Goal: Transaction & Acquisition: Download file/media

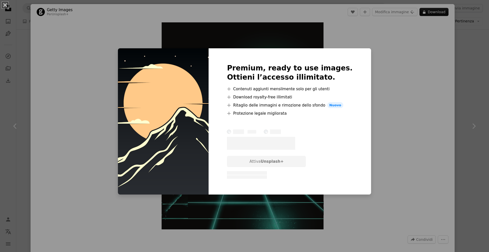
scroll to position [2214, 0]
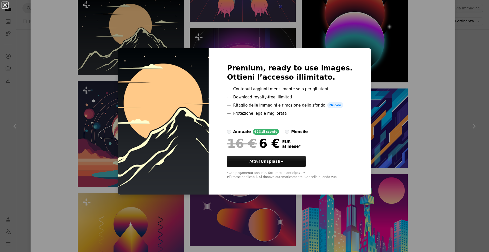
click at [146, 39] on div "An X shape Premium, ready to use images. Ottieni l’accesso illimitato. A plus s…" at bounding box center [244, 126] width 489 height 252
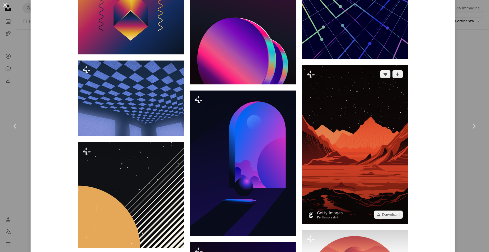
scroll to position [2443, 0]
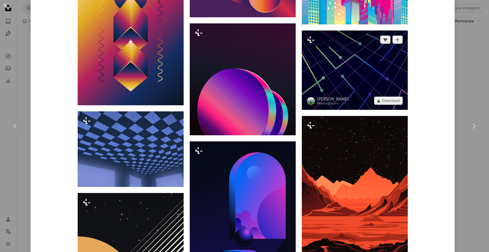
click at [364, 65] on img at bounding box center [355, 70] width 106 height 79
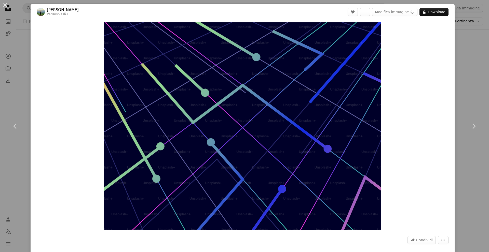
drag, startPoint x: 466, startPoint y: 92, endPoint x: 461, endPoint y: 95, distance: 5.7
click at [466, 92] on div "An X shape Chevron left Chevron right [PERSON_NAME] Setyadi Per Unsplash+ A hea…" at bounding box center [244, 126] width 489 height 252
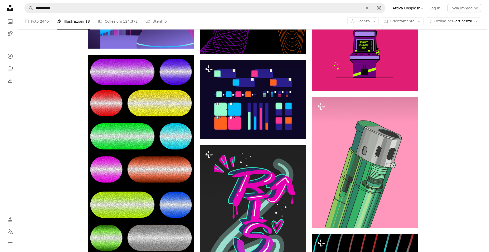
scroll to position [2901, 0]
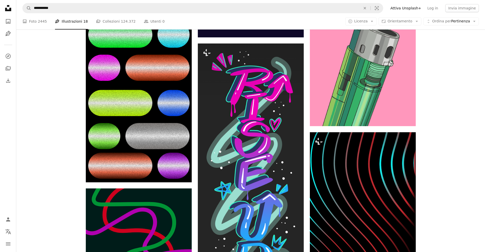
drag, startPoint x: 364, startPoint y: 145, endPoint x: 162, endPoint y: 154, distance: 202.8
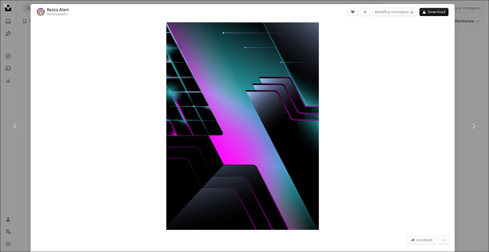
drag, startPoint x: 402, startPoint y: 63, endPoint x: 394, endPoint y: 63, distance: 7.4
click at [398, 63] on div "Zoom in" at bounding box center [243, 126] width 424 height 213
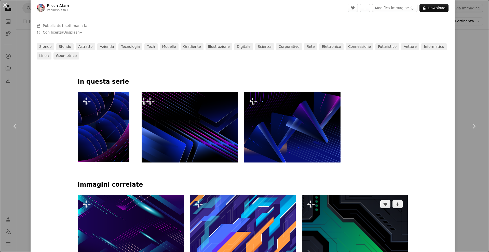
scroll to position [254, 0]
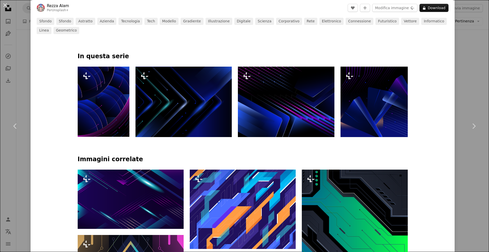
drag, startPoint x: 272, startPoint y: 165, endPoint x: 263, endPoint y: 164, distance: 9.0
drag, startPoint x: 263, startPoint y: 164, endPoint x: 240, endPoint y: 157, distance: 24.5
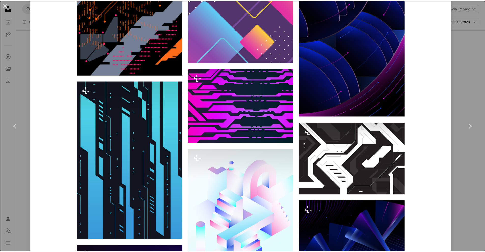
scroll to position [1094, 0]
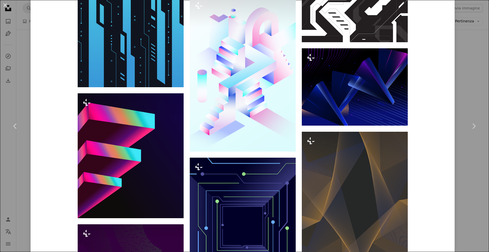
click at [467, 75] on div "An X shape Chevron left Chevron right Rezza Alam Per Unsplash+ A heart A plus s…" at bounding box center [244, 126] width 489 height 252
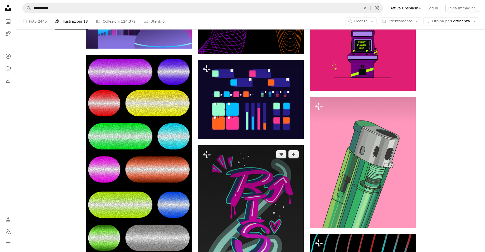
scroll to position [2749, 0]
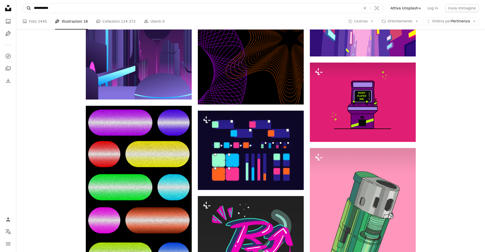
drag, startPoint x: 46, startPoint y: 7, endPoint x: 23, endPoint y: 10, distance: 23.4
click at [23, 10] on form "**********" at bounding box center [202, 8] width 361 height 10
type input "****"
click button "A magnifying glass" at bounding box center [27, 8] width 9 height 10
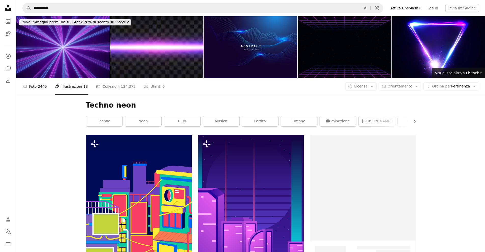
scroll to position [2749, 0]
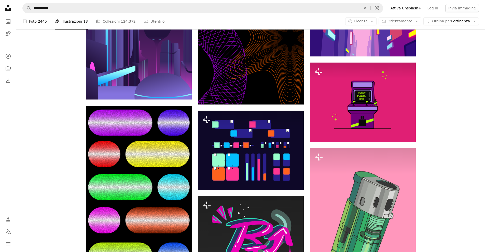
click at [34, 24] on link "A photo Foto 2445" at bounding box center [34, 21] width 24 height 16
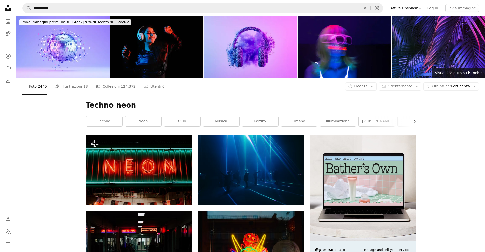
drag, startPoint x: 462, startPoint y: 155, endPoint x: 456, endPoint y: 152, distance: 6.6
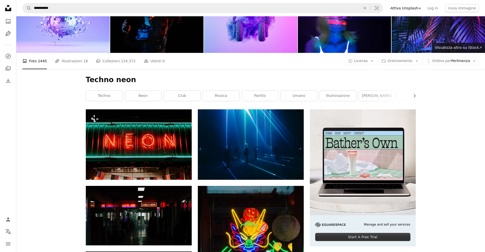
scroll to position [51, 0]
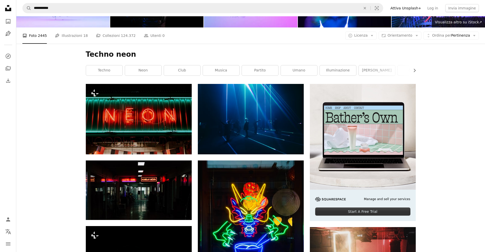
drag, startPoint x: 446, startPoint y: 179, endPoint x: 446, endPoint y: 181, distance: 2.6
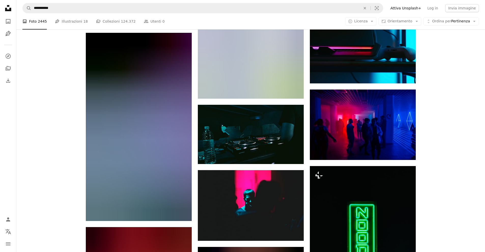
scroll to position [356, 0]
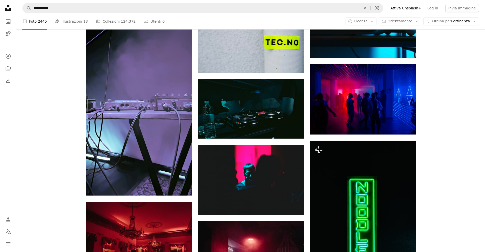
drag, startPoint x: 443, startPoint y: 202, endPoint x: 418, endPoint y: 192, distance: 26.5
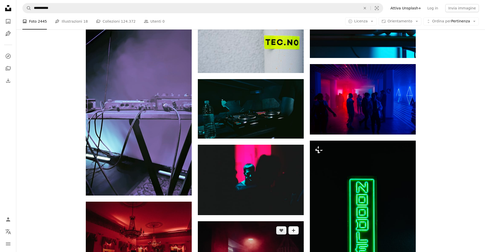
drag, startPoint x: 418, startPoint y: 192, endPoint x: 290, endPoint y: 171, distance: 130.3
drag, startPoint x: 290, startPoint y: 171, endPoint x: 272, endPoint y: 164, distance: 19.4
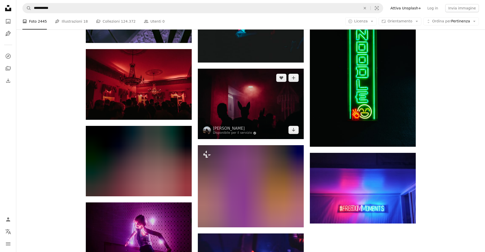
scroll to position [560, 0]
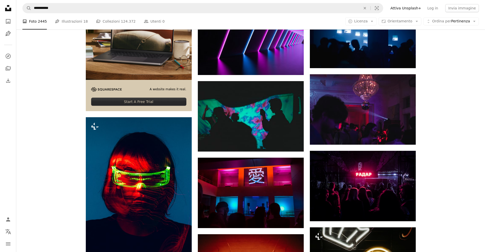
drag, startPoint x: 113, startPoint y: 169, endPoint x: 110, endPoint y: 166, distance: 4.0
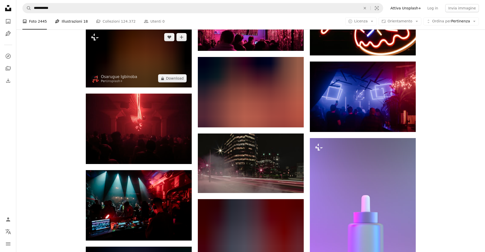
scroll to position [1272, 0]
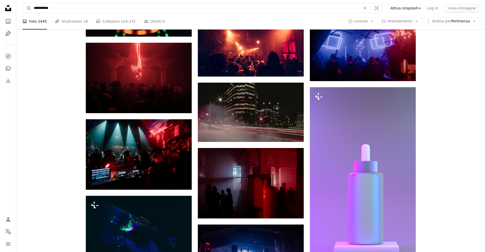
drag, startPoint x: 46, startPoint y: 10, endPoint x: 19, endPoint y: 13, distance: 27.1
click at [19, 13] on nav "**********" at bounding box center [250, 8] width 469 height 16
type input "**********"
click button "A magnifying glass" at bounding box center [27, 8] width 9 height 10
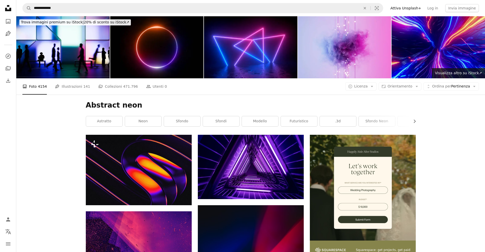
drag, startPoint x: 465, startPoint y: 75, endPoint x: 469, endPoint y: 61, distance: 14.8
drag, startPoint x: 469, startPoint y: 61, endPoint x: 468, endPoint y: 56, distance: 4.6
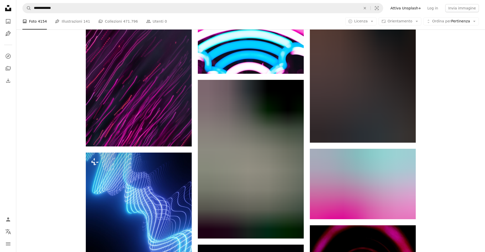
scroll to position [484, 0]
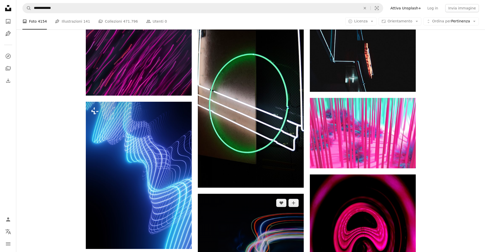
drag, startPoint x: 270, startPoint y: 153, endPoint x: 243, endPoint y: 155, distance: 26.5
drag, startPoint x: 243, startPoint y: 155, endPoint x: 221, endPoint y: 153, distance: 22.2
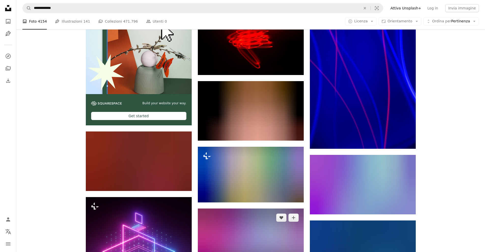
scroll to position [1222, 0]
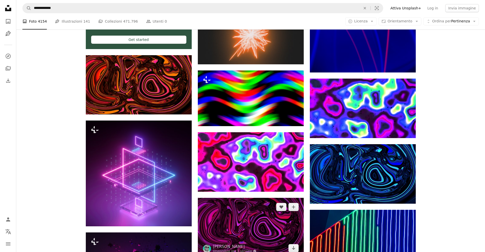
drag, startPoint x: 238, startPoint y: 144, endPoint x: 215, endPoint y: 144, distance: 23.7
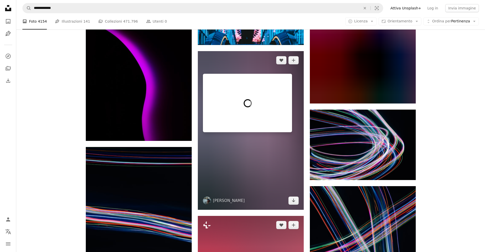
scroll to position [2952, 0]
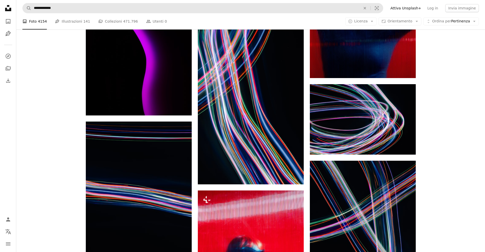
click at [66, 3] on nav "**********" at bounding box center [250, 8] width 469 height 16
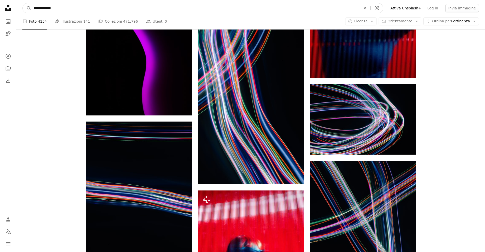
click at [69, 6] on input "**********" at bounding box center [195, 8] width 328 height 10
type input "**********"
click button "A magnifying glass" at bounding box center [27, 8] width 9 height 10
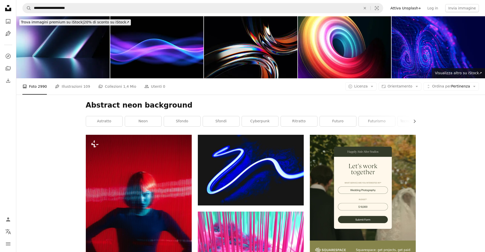
drag, startPoint x: 465, startPoint y: 50, endPoint x: 466, endPoint y: 46, distance: 4.2
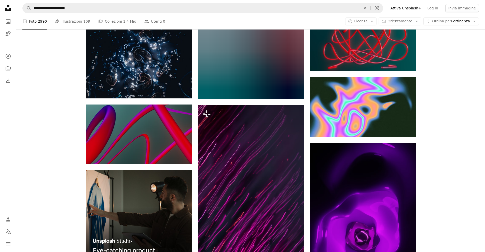
scroll to position [797, 0]
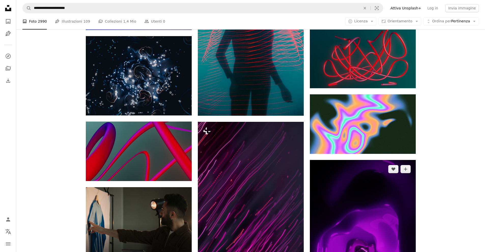
drag, startPoint x: 369, startPoint y: 125, endPoint x: 354, endPoint y: 123, distance: 14.4
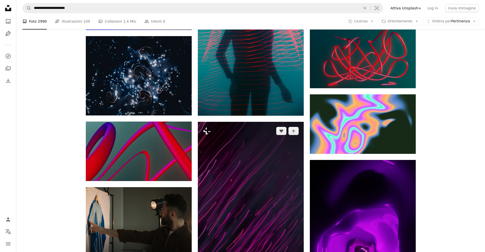
drag, startPoint x: 354, startPoint y: 123, endPoint x: 268, endPoint y: 101, distance: 89.2
drag, startPoint x: 268, startPoint y: 101, endPoint x: 249, endPoint y: 98, distance: 18.8
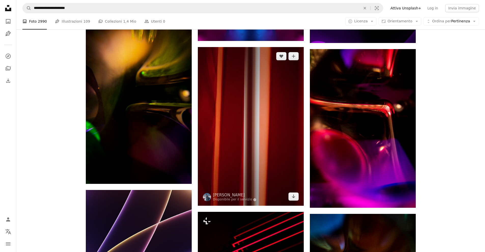
drag, startPoint x: 263, startPoint y: 119, endPoint x: 261, endPoint y: 117, distance: 3.1
drag, startPoint x: 261, startPoint y: 117, endPoint x: 244, endPoint y: 113, distance: 17.5
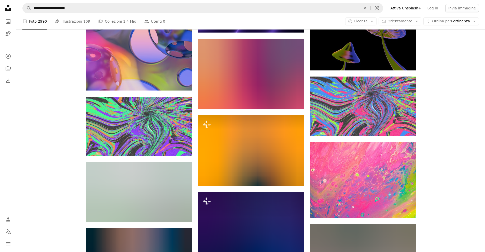
scroll to position [4690, 0]
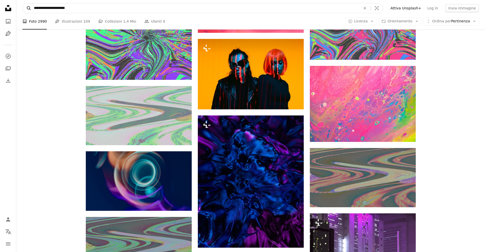
drag, startPoint x: 45, startPoint y: 7, endPoint x: 28, endPoint y: 7, distance: 17.6
click at [28, 7] on form "**********" at bounding box center [202, 8] width 361 height 10
type input "**********"
click button "A magnifying glass" at bounding box center [27, 8] width 9 height 10
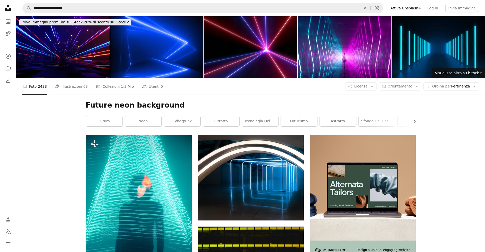
drag, startPoint x: 472, startPoint y: 108, endPoint x: 470, endPoint y: 91, distance: 17.2
drag, startPoint x: 470, startPoint y: 91, endPoint x: 466, endPoint y: 84, distance: 7.4
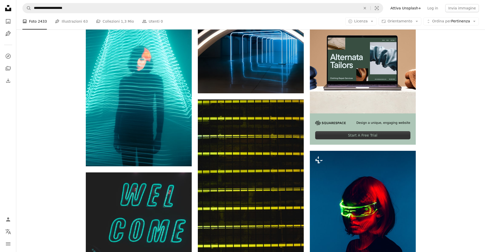
scroll to position [153, 0]
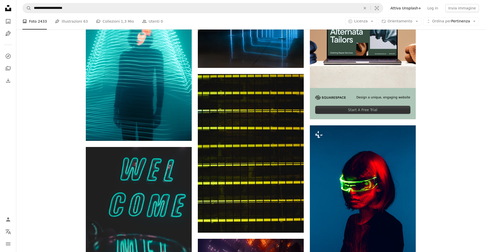
drag, startPoint x: 451, startPoint y: 112, endPoint x: 452, endPoint y: 97, distance: 15.1
drag, startPoint x: 452, startPoint y: 97, endPoint x: 457, endPoint y: 86, distance: 12.9
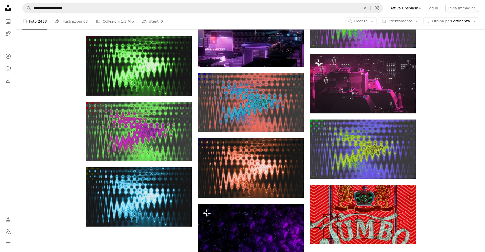
scroll to position [1236, 0]
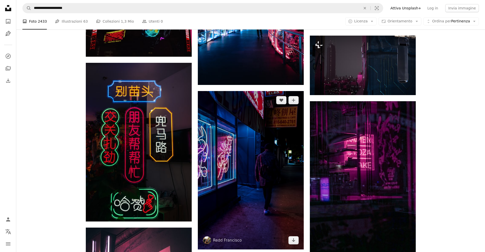
drag, startPoint x: 230, startPoint y: 129, endPoint x: 218, endPoint y: 119, distance: 15.3
drag, startPoint x: 218, startPoint y: 119, endPoint x: 212, endPoint y: 112, distance: 9.9
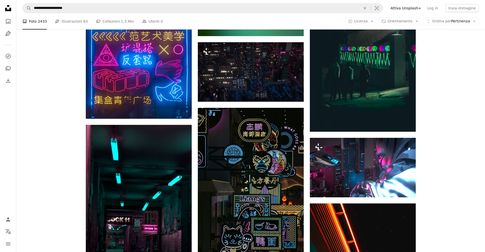
scroll to position [2203, 0]
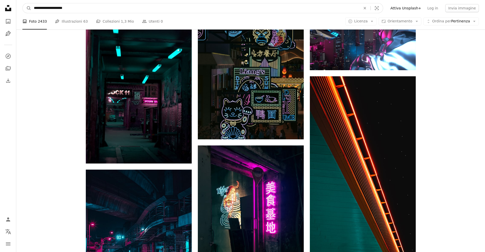
drag, startPoint x: 52, startPoint y: 10, endPoint x: 43, endPoint y: 11, distance: 8.7
click at [43, 11] on input "**********" at bounding box center [195, 8] width 328 height 10
type input "**********"
click button "A magnifying glass" at bounding box center [27, 8] width 9 height 10
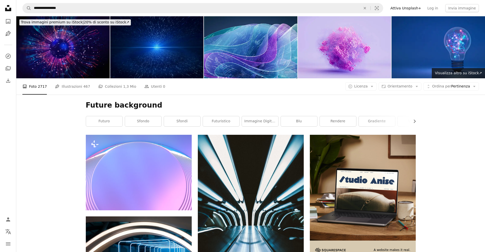
drag, startPoint x: 252, startPoint y: 66, endPoint x: 246, endPoint y: 68, distance: 6.7
click at [224, 116] on link "futuristico" at bounding box center [221, 121] width 36 height 10
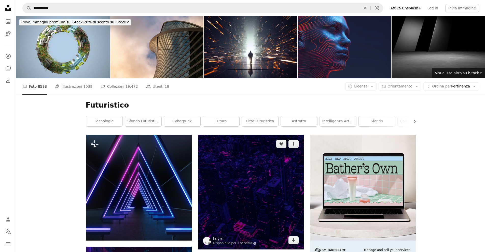
drag, startPoint x: 274, startPoint y: 133, endPoint x: 265, endPoint y: 136, distance: 9.3
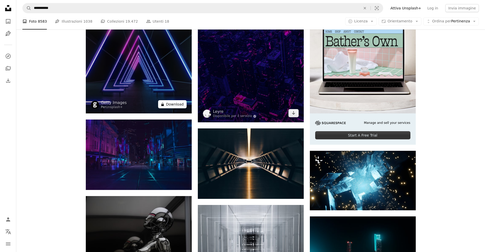
scroll to position [25, 0]
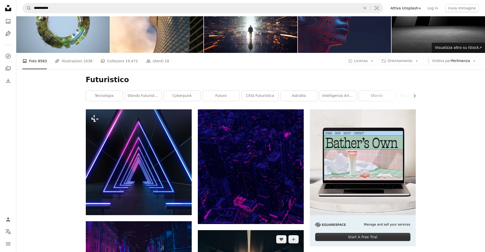
drag, startPoint x: 258, startPoint y: 183, endPoint x: 232, endPoint y: 185, distance: 26.0
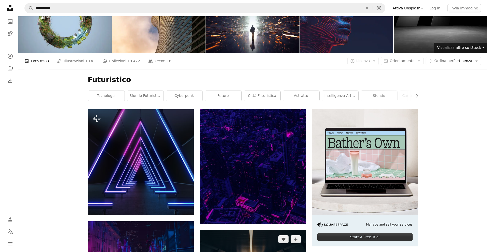
scroll to position [0, 0]
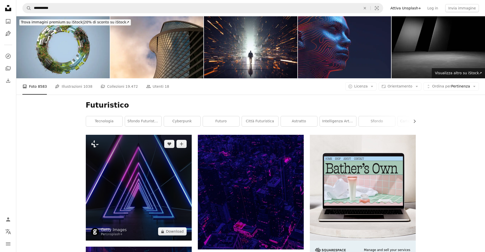
click at [149, 135] on img at bounding box center [139, 188] width 106 height 106
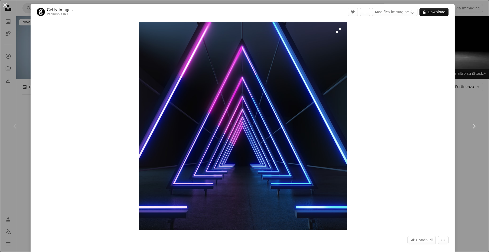
click at [242, 117] on img "Ingrandisci questa immagine" at bounding box center [243, 126] width 208 height 208
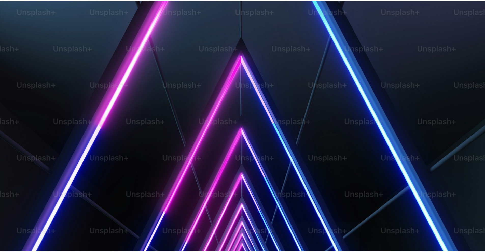
scroll to position [115, 0]
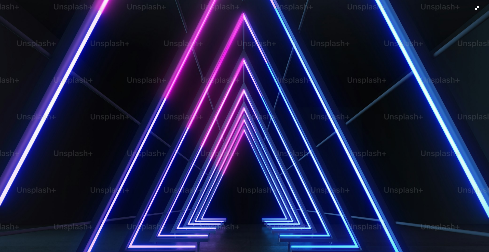
click at [256, 129] on img "Rimpicciolisci questa immagine" at bounding box center [244, 129] width 489 height 489
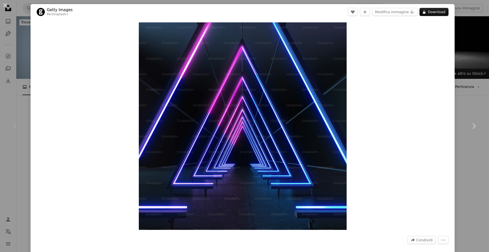
click at [464, 65] on div "An X shape Chevron left Chevron right Getty Images Per Unsplash+ A heart A plus…" at bounding box center [244, 126] width 489 height 252
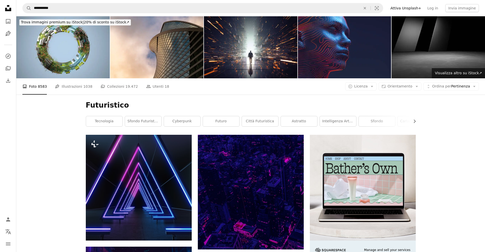
drag, startPoint x: 398, startPoint y: 124, endPoint x: 391, endPoint y: 124, distance: 7.4
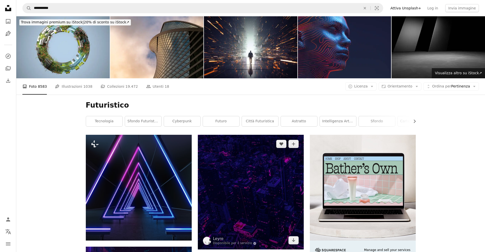
drag, startPoint x: 391, startPoint y: 124, endPoint x: 255, endPoint y: 134, distance: 136.5
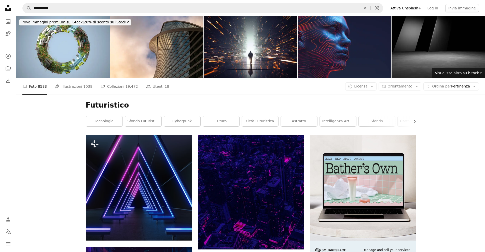
drag, startPoint x: 437, startPoint y: 122, endPoint x: 476, endPoint y: 90, distance: 50.2
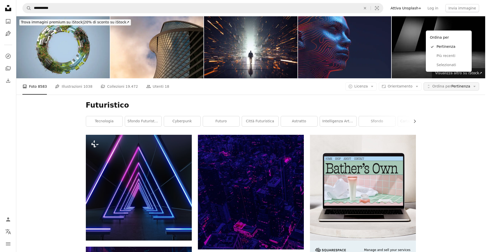
click at [437, 84] on span "Ordina per" at bounding box center [441, 86] width 19 height 4
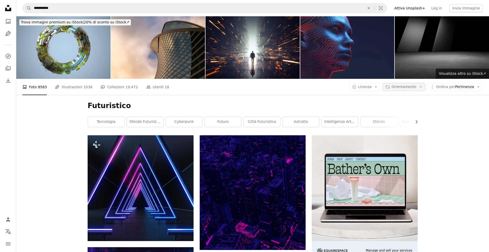
click at [415, 83] on button "Aspect ratio Orientamento Arrow down" at bounding box center [403, 87] width 43 height 8
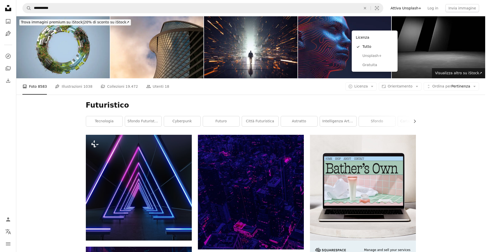
click at [365, 84] on span "Licenza" at bounding box center [360, 86] width 13 height 4
click at [366, 64] on span "Gratuita" at bounding box center [377, 65] width 31 height 5
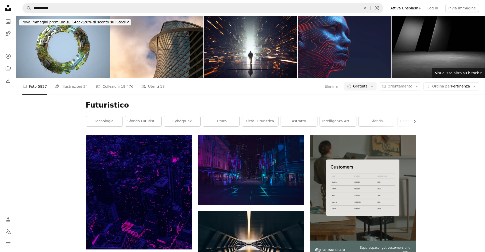
drag, startPoint x: 453, startPoint y: 113, endPoint x: 456, endPoint y: 95, distance: 17.7
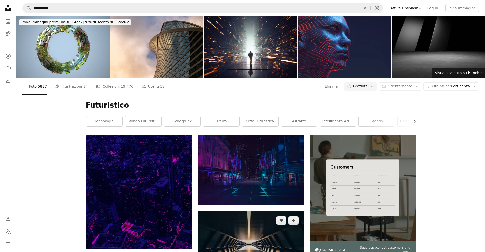
drag, startPoint x: 324, startPoint y: 195, endPoint x: 301, endPoint y: 192, distance: 22.8
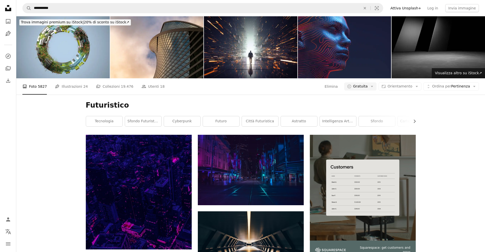
drag, startPoint x: 462, startPoint y: 128, endPoint x: 460, endPoint y: 125, distance: 4.0
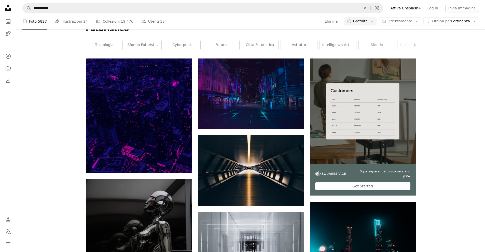
drag, startPoint x: 450, startPoint y: 96, endPoint x: 446, endPoint y: 93, distance: 5.2
drag, startPoint x: 446, startPoint y: 93, endPoint x: 440, endPoint y: 81, distance: 13.1
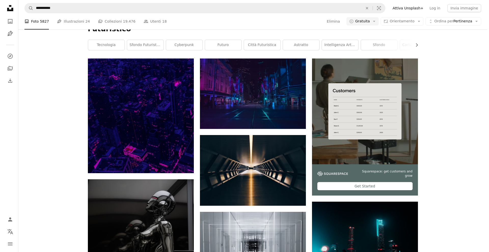
scroll to position [127, 0]
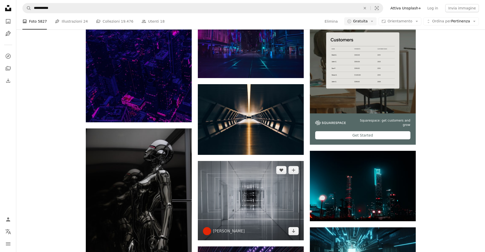
click at [279, 161] on img at bounding box center [251, 200] width 106 height 79
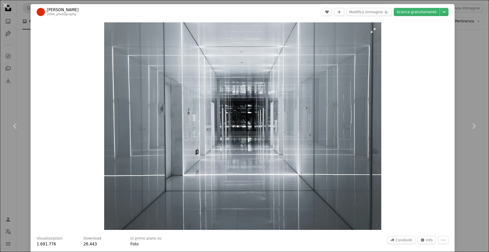
click at [247, 106] on img "Ingrandisci questa immagine" at bounding box center [242, 126] width 277 height 208
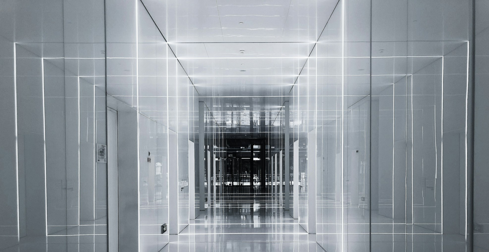
scroll to position [55, 0]
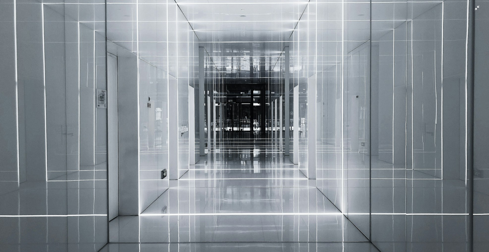
click at [268, 120] on img "Rimpicciolisci questa immagine" at bounding box center [244, 128] width 489 height 367
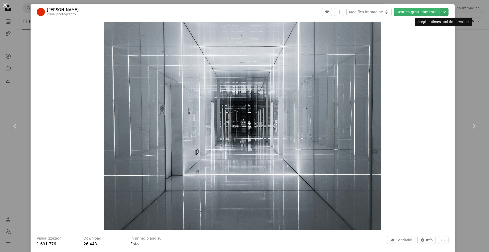
click at [444, 12] on button "Chevron down" at bounding box center [444, 12] width 9 height 8
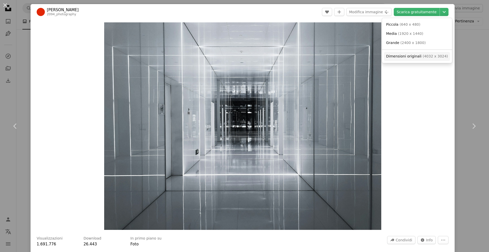
click at [411, 54] on span "Dimensioni originali" at bounding box center [403, 56] width 35 height 4
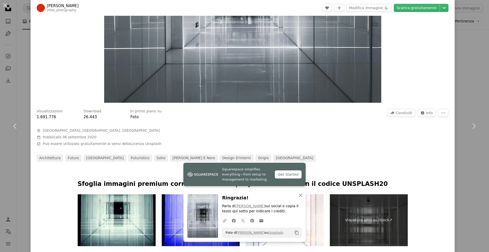
scroll to position [153, 0]
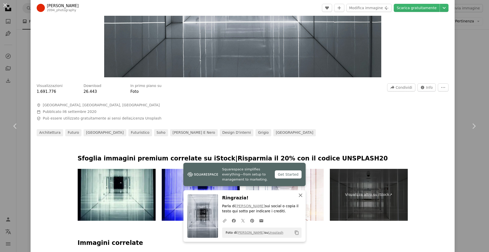
drag, startPoint x: 333, startPoint y: 143, endPoint x: 299, endPoint y: 193, distance: 60.3
click at [299, 193] on icon "An X shape" at bounding box center [300, 195] width 6 height 6
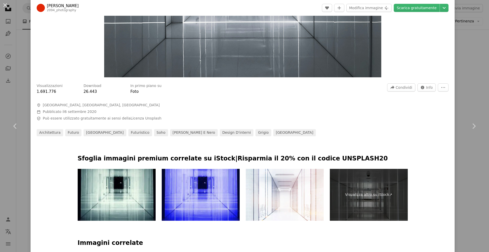
drag, startPoint x: 303, startPoint y: 140, endPoint x: 293, endPoint y: 141, distance: 9.2
drag, startPoint x: 293, startPoint y: 141, endPoint x: 277, endPoint y: 137, distance: 17.0
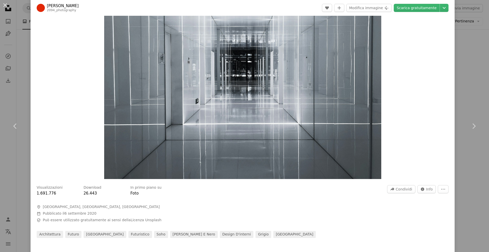
scroll to position [0, 0]
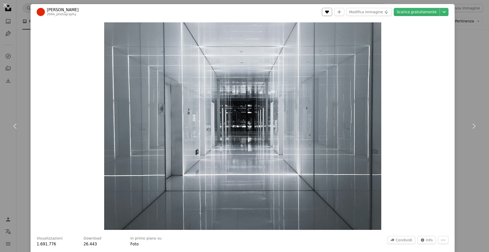
click at [329, 13] on icon "A heart" at bounding box center [327, 12] width 4 height 4
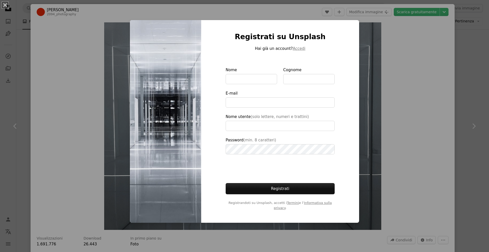
type input "**********"
click at [244, 83] on input "Nome" at bounding box center [250, 79] width 51 height 10
click at [294, 51] on button "Accedi" at bounding box center [299, 49] width 12 height 6
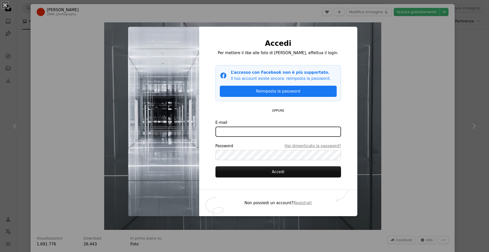
click at [265, 132] on input "E-mail" at bounding box center [277, 132] width 125 height 10
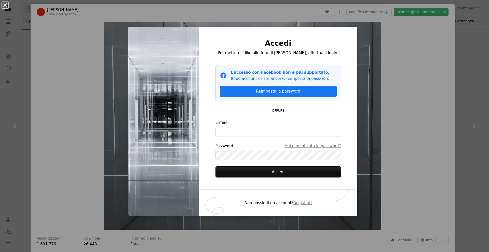
click at [375, 96] on div "An X shape Accedi Per mettere il like alle foto di [PERSON_NAME], effettua il l…" at bounding box center [244, 126] width 489 height 252
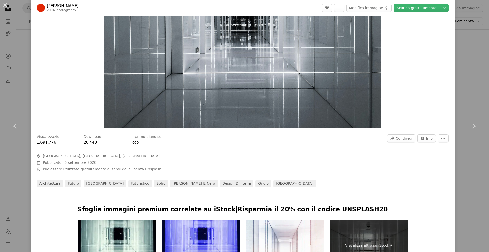
scroll to position [127, 0]
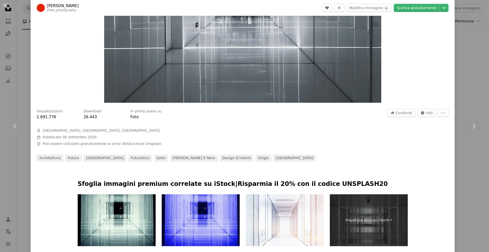
drag, startPoint x: 336, startPoint y: 164, endPoint x: 333, endPoint y: 163, distance: 3.2
drag, startPoint x: 333, startPoint y: 163, endPoint x: 286, endPoint y: 150, distance: 48.8
drag, startPoint x: 286, startPoint y: 150, endPoint x: 276, endPoint y: 149, distance: 10.2
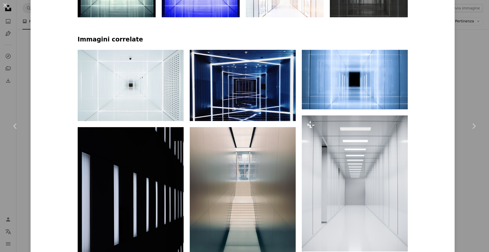
scroll to position [407, 0]
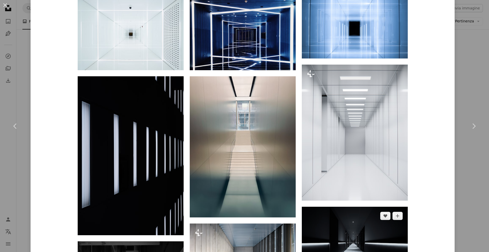
drag, startPoint x: 378, startPoint y: 180, endPoint x: 359, endPoint y: 174, distance: 20.1
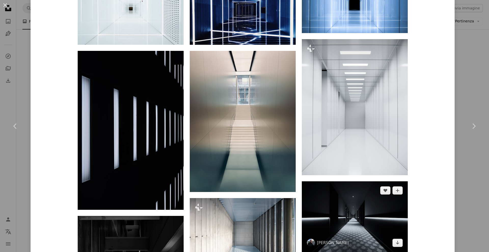
scroll to position [509, 0]
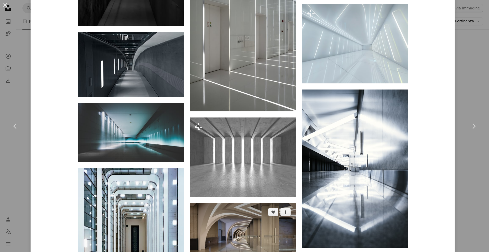
drag, startPoint x: 334, startPoint y: 123, endPoint x: 287, endPoint y: 122, distance: 47.1
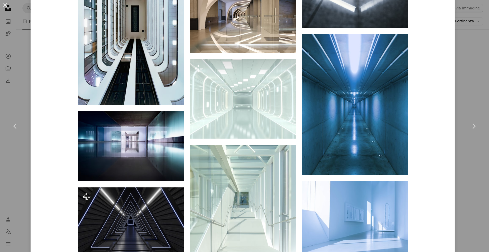
scroll to position [995, 0]
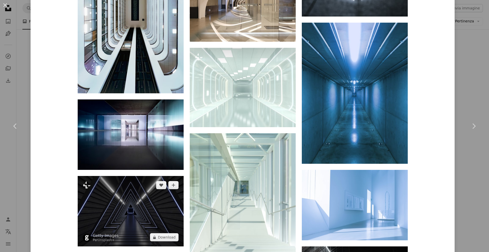
click at [140, 176] on img at bounding box center [131, 211] width 106 height 70
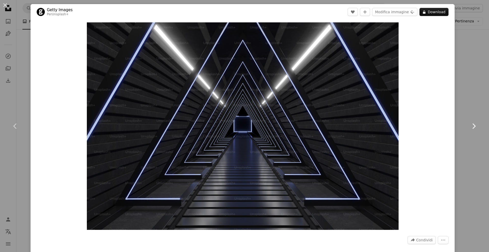
click at [474, 130] on link "Chevron right" at bounding box center [473, 126] width 31 height 49
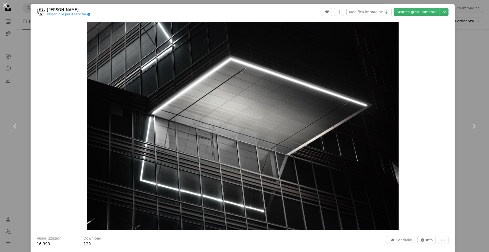
click at [466, 100] on div "An X shape Chevron left Chevron right [PERSON_NAME] Disponibile per il servizio…" at bounding box center [244, 126] width 489 height 252
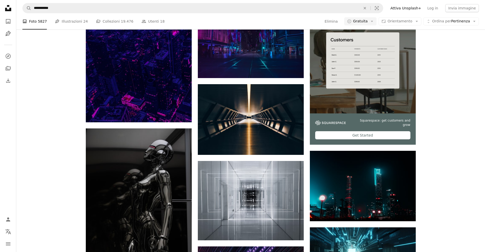
drag, startPoint x: 394, startPoint y: 116, endPoint x: 389, endPoint y: 117, distance: 5.2
drag, startPoint x: 389, startPoint y: 117, endPoint x: 326, endPoint y: 128, distance: 63.3
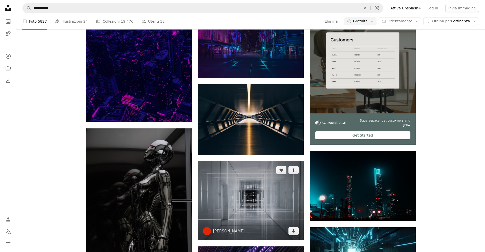
drag, startPoint x: 326, startPoint y: 128, endPoint x: 266, endPoint y: 126, distance: 60.1
click at [264, 161] on img at bounding box center [251, 200] width 106 height 79
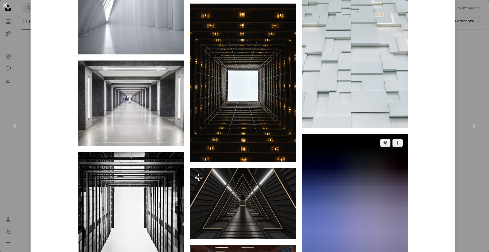
scroll to position [2197, 0]
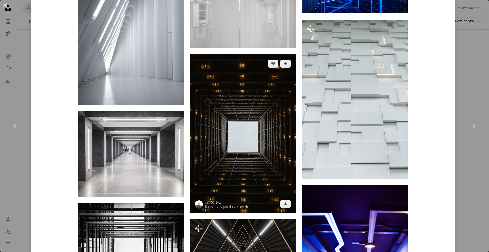
drag, startPoint x: 327, startPoint y: 124, endPoint x: 289, endPoint y: 113, distance: 39.6
drag, startPoint x: 289, startPoint y: 113, endPoint x: 278, endPoint y: 111, distance: 10.7
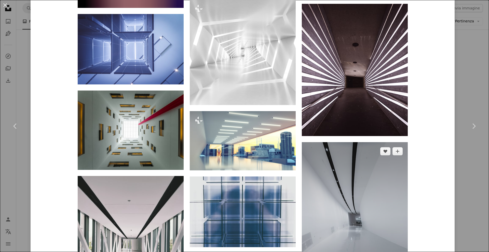
scroll to position [3081, 0]
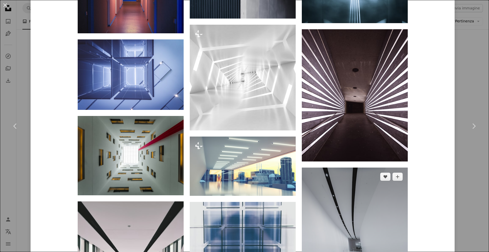
drag, startPoint x: 381, startPoint y: 148, endPoint x: 322, endPoint y: 136, distance: 60.2
drag, startPoint x: 322, startPoint y: 136, endPoint x: 311, endPoint y: 133, distance: 12.1
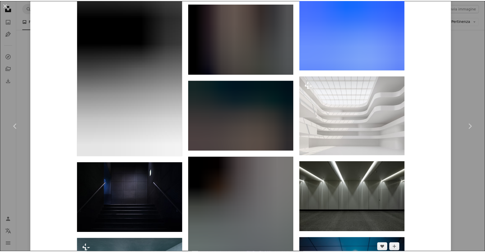
scroll to position [3819, 0]
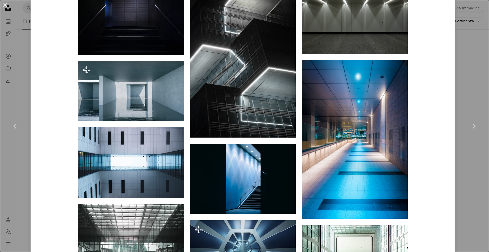
click at [474, 78] on div "An X shape Chevron left Chevron right [PERSON_NAME] 2094_photography A heart A …" at bounding box center [244, 126] width 489 height 252
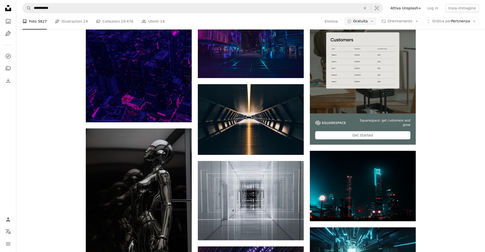
drag, startPoint x: 400, startPoint y: 130, endPoint x: 397, endPoint y: 130, distance: 3.3
drag, startPoint x: 397, startPoint y: 130, endPoint x: 349, endPoint y: 132, distance: 47.6
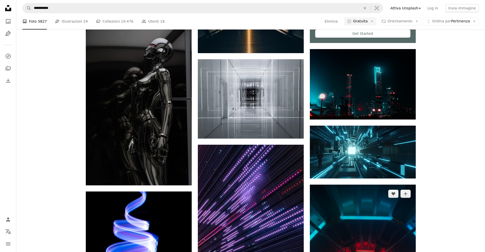
scroll to position [280, 0]
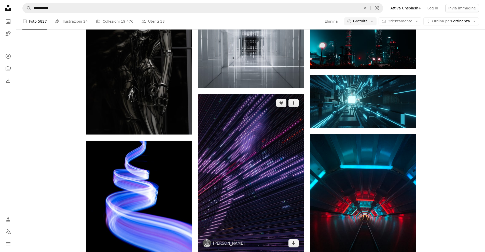
drag, startPoint x: 345, startPoint y: 148, endPoint x: 261, endPoint y: 122, distance: 88.5
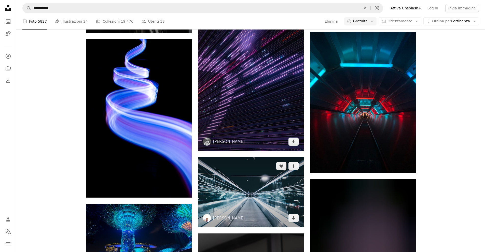
scroll to position [458, 0]
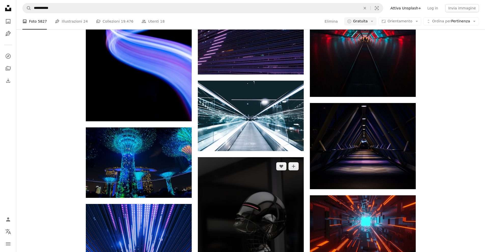
drag, startPoint x: 256, startPoint y: 128, endPoint x: 247, endPoint y: 128, distance: 9.4
drag, startPoint x: 247, startPoint y: 128, endPoint x: 244, endPoint y: 128, distance: 2.6
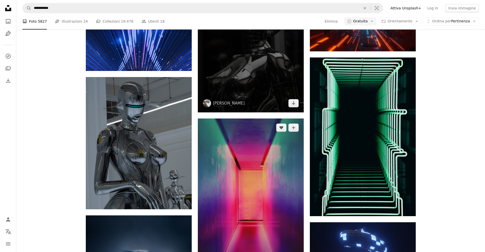
scroll to position [687, 0]
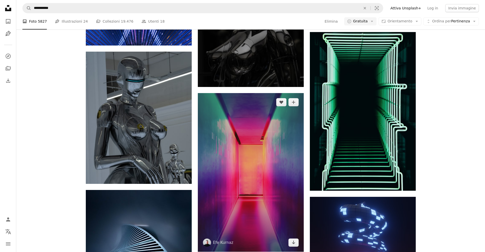
drag, startPoint x: 252, startPoint y: 123, endPoint x: 243, endPoint y: 114, distance: 13.3
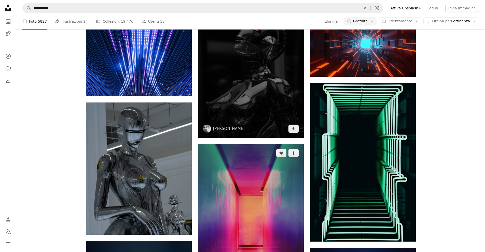
scroll to position [611, 0]
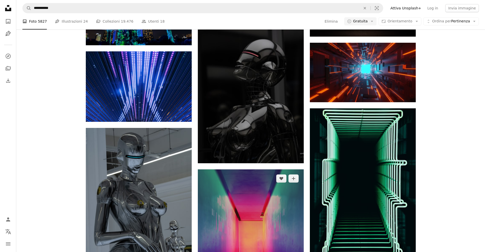
drag, startPoint x: 248, startPoint y: 130, endPoint x: 245, endPoint y: 130, distance: 3.3
drag, startPoint x: 245, startPoint y: 130, endPoint x: 231, endPoint y: 128, distance: 14.1
drag, startPoint x: 231, startPoint y: 128, endPoint x: 228, endPoint y: 128, distance: 3.3
drag, startPoint x: 228, startPoint y: 128, endPoint x: 223, endPoint y: 128, distance: 4.6
drag, startPoint x: 223, startPoint y: 128, endPoint x: 217, endPoint y: 127, distance: 6.6
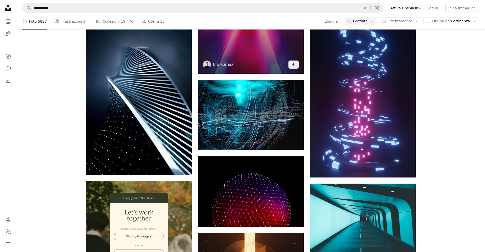
scroll to position [840, 0]
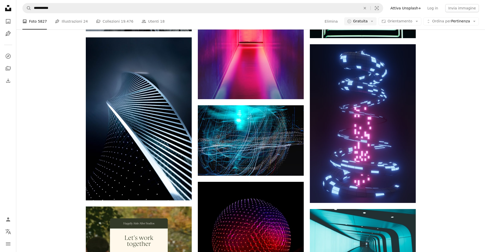
drag, startPoint x: 456, startPoint y: 80, endPoint x: 454, endPoint y: 77, distance: 3.5
drag, startPoint x: 454, startPoint y: 77, endPoint x: 457, endPoint y: 62, distance: 15.2
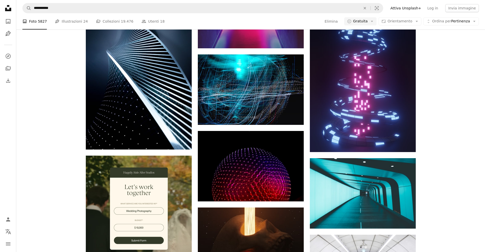
scroll to position [993, 0]
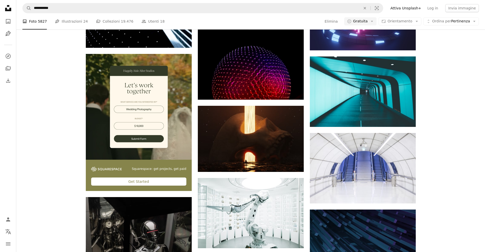
drag, startPoint x: 459, startPoint y: 74, endPoint x: 456, endPoint y: 72, distance: 4.5
drag, startPoint x: 456, startPoint y: 72, endPoint x: 450, endPoint y: 67, distance: 7.2
drag, startPoint x: 450, startPoint y: 67, endPoint x: 450, endPoint y: 64, distance: 3.1
drag, startPoint x: 450, startPoint y: 63, endPoint x: 451, endPoint y: 58, distance: 5.8
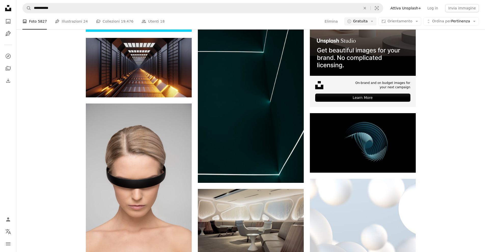
scroll to position [1832, 0]
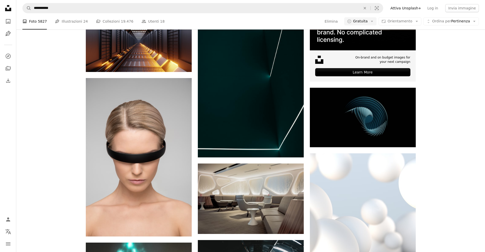
drag, startPoint x: 461, startPoint y: 58, endPoint x: 458, endPoint y: 53, distance: 6.4
drag, startPoint x: 457, startPoint y: 50, endPoint x: 458, endPoint y: 47, distance: 3.5
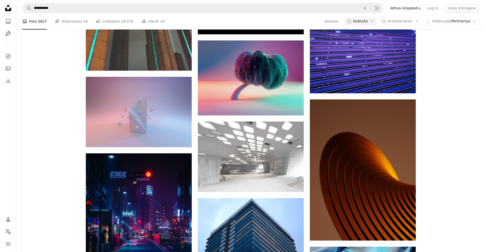
scroll to position [2189, 0]
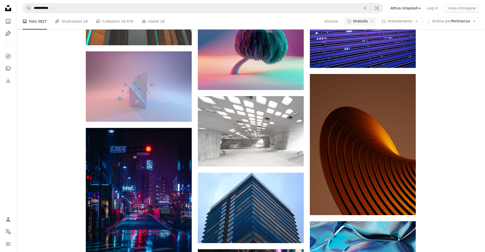
drag, startPoint x: 451, startPoint y: 86, endPoint x: 454, endPoint y: 75, distance: 10.4
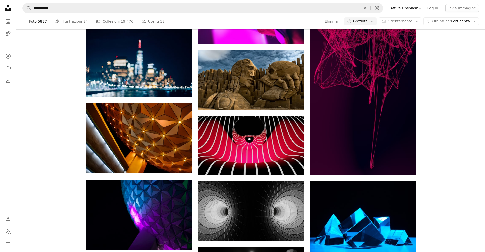
scroll to position [4810, 0]
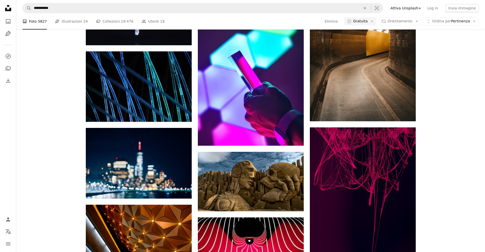
drag, startPoint x: 452, startPoint y: 132, endPoint x: 449, endPoint y: 139, distance: 7.4
drag, startPoint x: 449, startPoint y: 139, endPoint x: 451, endPoint y: 144, distance: 5.1
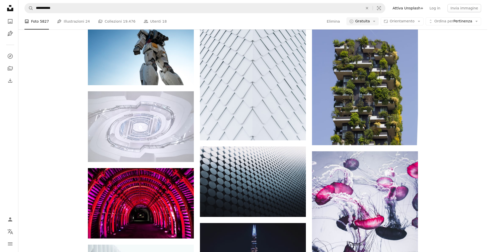
scroll to position [5192, 0]
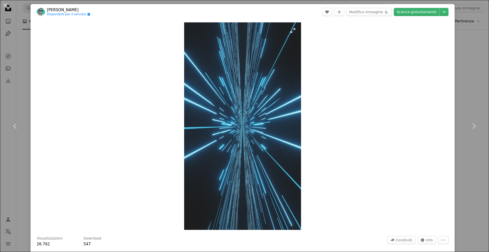
click at [244, 102] on img "Ingrandisci questa immagine" at bounding box center [242, 126] width 117 height 208
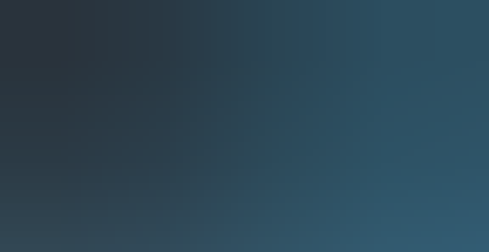
scroll to position [302, 0]
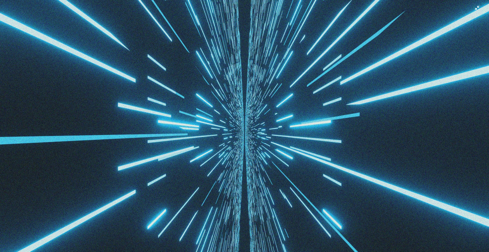
click at [244, 102] on img "Rimpicciolisci questa immagine" at bounding box center [244, 133] width 489 height 870
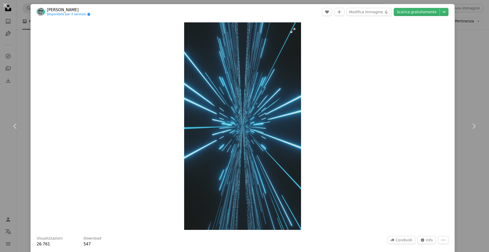
click at [244, 102] on img "Ingrandisci questa immagine" at bounding box center [242, 126] width 117 height 208
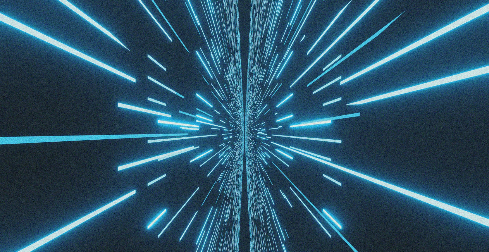
click at [244, 102] on img "Rimpicciolisci questa immagine" at bounding box center [244, 133] width 489 height 870
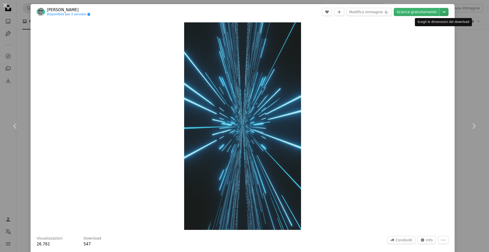
click at [441, 13] on icon "Chevron down" at bounding box center [444, 12] width 8 height 6
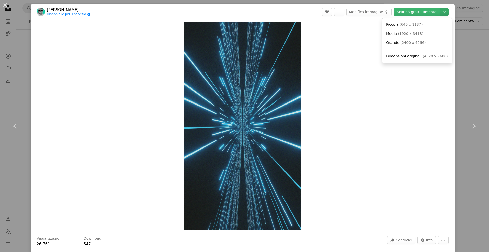
click at [441, 13] on icon "Chevron down" at bounding box center [444, 12] width 8 height 6
click at [277, 104] on img "Ingrandisci questa immagine" at bounding box center [242, 126] width 117 height 208
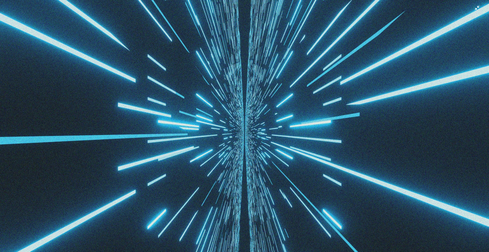
click at [301, 108] on img "Rimpicciolisci questa immagine" at bounding box center [244, 133] width 489 height 870
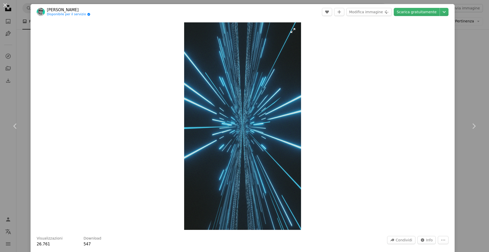
click at [268, 105] on img "Ingrandisci questa immagine" at bounding box center [242, 126] width 117 height 208
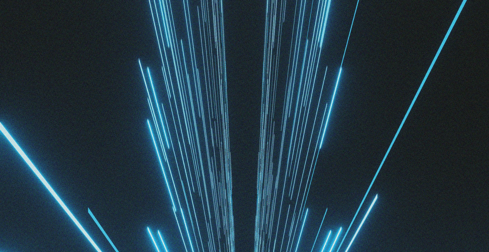
scroll to position [302, 0]
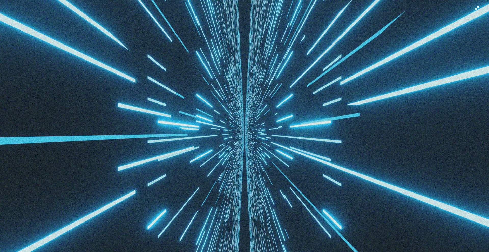
click at [268, 105] on img "Rimpicciolisci questa immagine" at bounding box center [244, 133] width 489 height 870
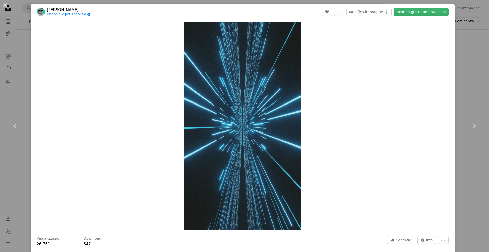
click at [456, 77] on div "An X shape Chevron left Chevron right [PERSON_NAME] Disponibile per il servizio…" at bounding box center [244, 126] width 489 height 252
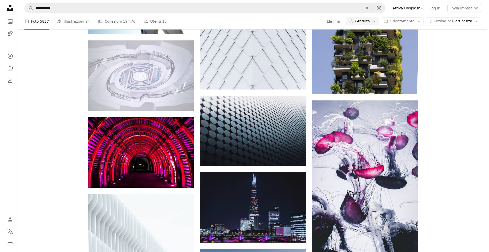
scroll to position [5268, 0]
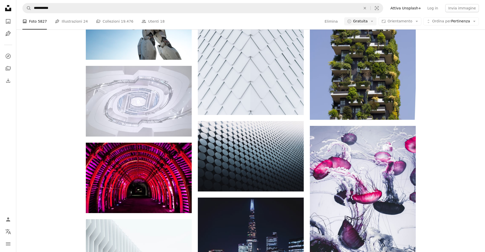
drag, startPoint x: 385, startPoint y: 131, endPoint x: 392, endPoint y: 73, distance: 58.7
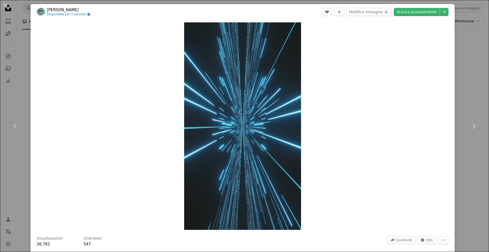
drag, startPoint x: 324, startPoint y: 116, endPoint x: 321, endPoint y: 117, distance: 3.0
drag, startPoint x: 321, startPoint y: 117, endPoint x: 304, endPoint y: 108, distance: 19.7
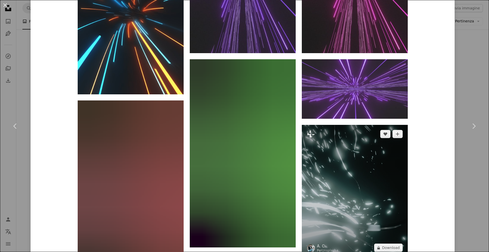
scroll to position [509, 0]
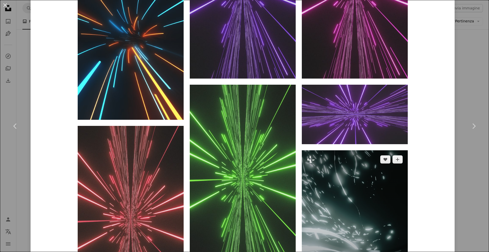
drag, startPoint x: 379, startPoint y: 117, endPoint x: 358, endPoint y: 118, distance: 20.4
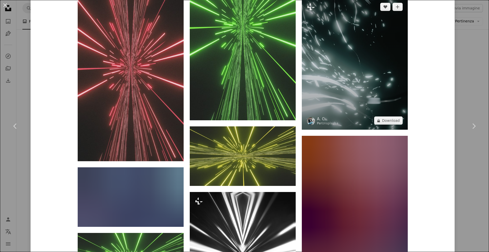
scroll to position [534, 0]
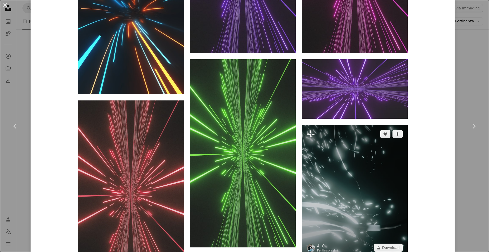
click at [341, 125] on img at bounding box center [355, 191] width 106 height 132
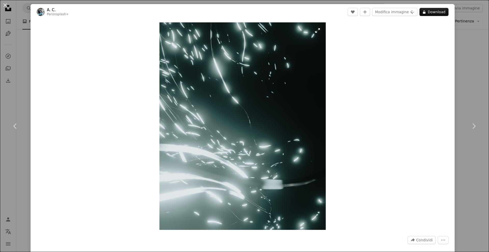
click at [249, 110] on img "Ingrandisci questa immagine" at bounding box center [242, 126] width 166 height 208
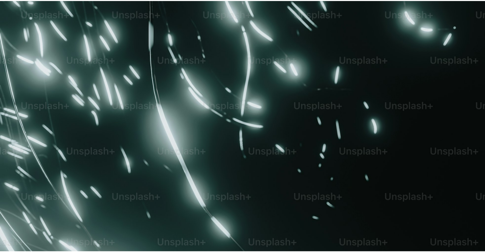
scroll to position [175, 0]
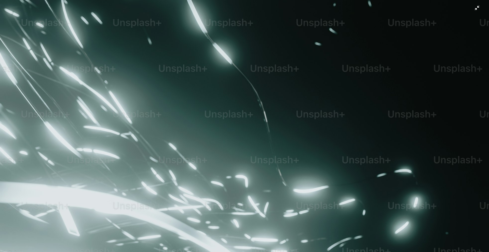
click at [249, 110] on img "Rimpicciolisci questa immagine" at bounding box center [244, 130] width 489 height 610
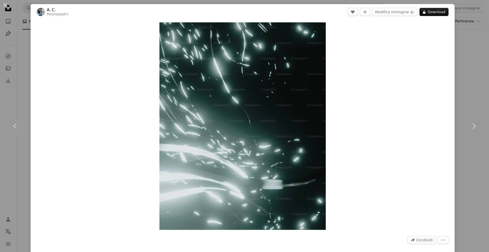
click at [460, 92] on div "An X shape Chevron left Chevron right A. C. Per Unsplash+ A heart A plus sign M…" at bounding box center [244, 126] width 489 height 252
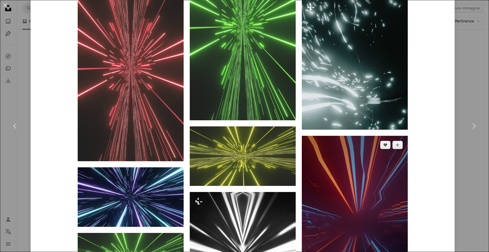
scroll to position [814, 0]
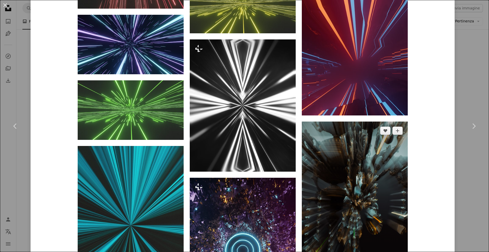
drag, startPoint x: 353, startPoint y: 125, endPoint x: 310, endPoint y: 114, distance: 44.6
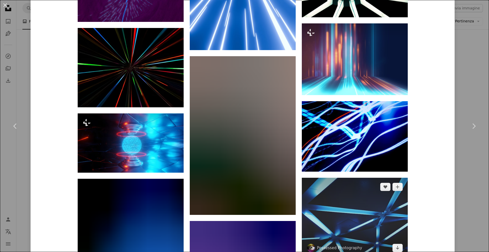
scroll to position [2392, 0]
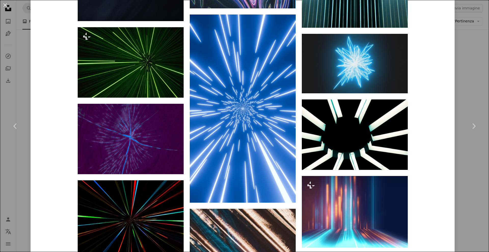
click at [470, 97] on div "An X shape Chevron left Chevron right [PERSON_NAME] Disponibile per il servizio…" at bounding box center [244, 126] width 489 height 252
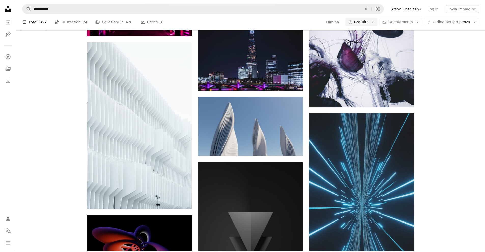
scroll to position [5472, 0]
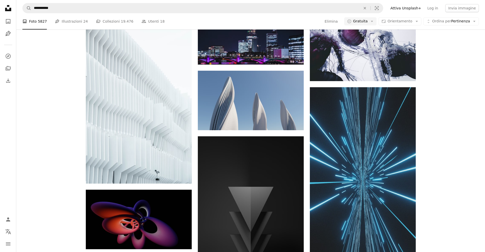
drag, startPoint x: 348, startPoint y: 140, endPoint x: 345, endPoint y: 140, distance: 3.1
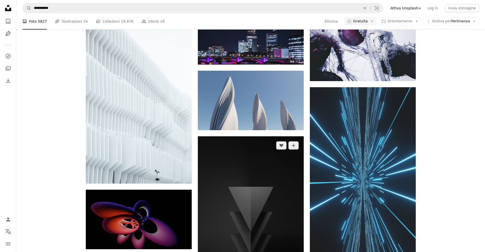
drag, startPoint x: 345, startPoint y: 140, endPoint x: 274, endPoint y: 128, distance: 72.0
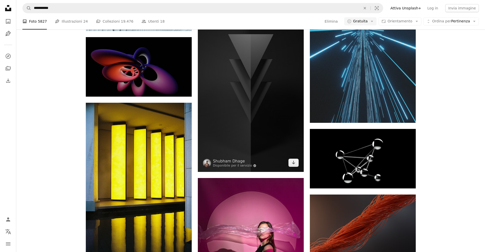
scroll to position [5548, 0]
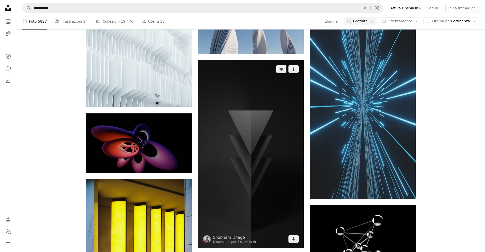
drag, startPoint x: 259, startPoint y: 145, endPoint x: 232, endPoint y: 142, distance: 27.2
drag, startPoint x: 232, startPoint y: 142, endPoint x: 226, endPoint y: 140, distance: 6.1
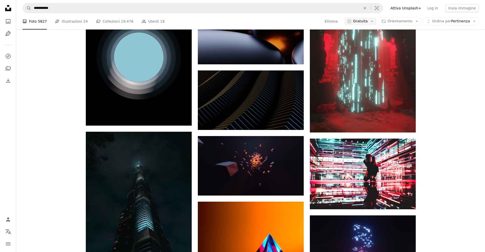
scroll to position [6515, 0]
